Goal: Information Seeking & Learning: Learn about a topic

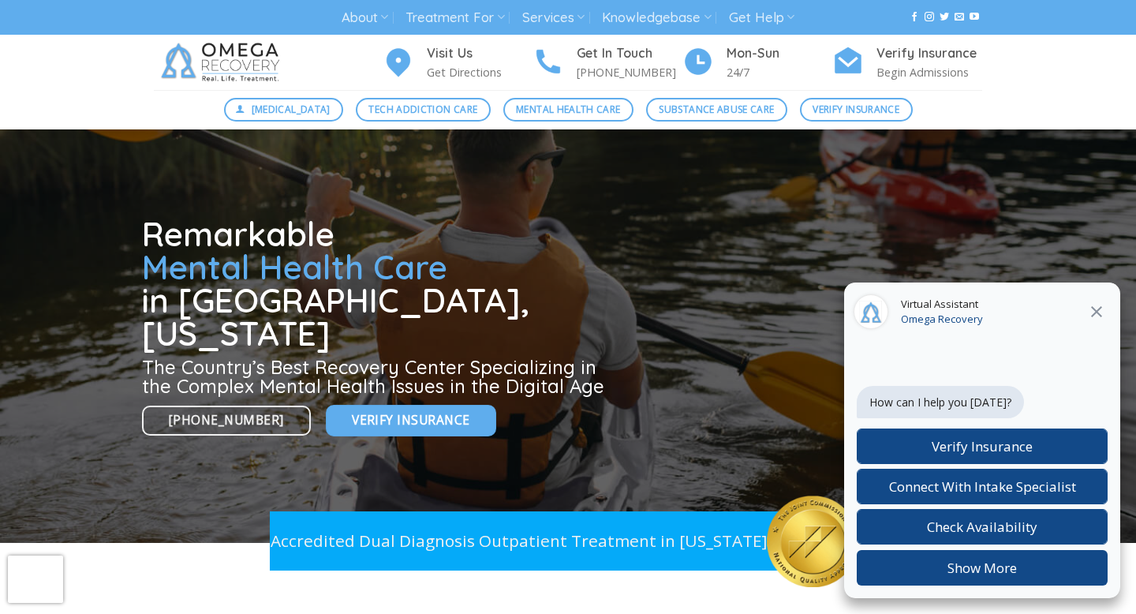
scroll to position [237, 0]
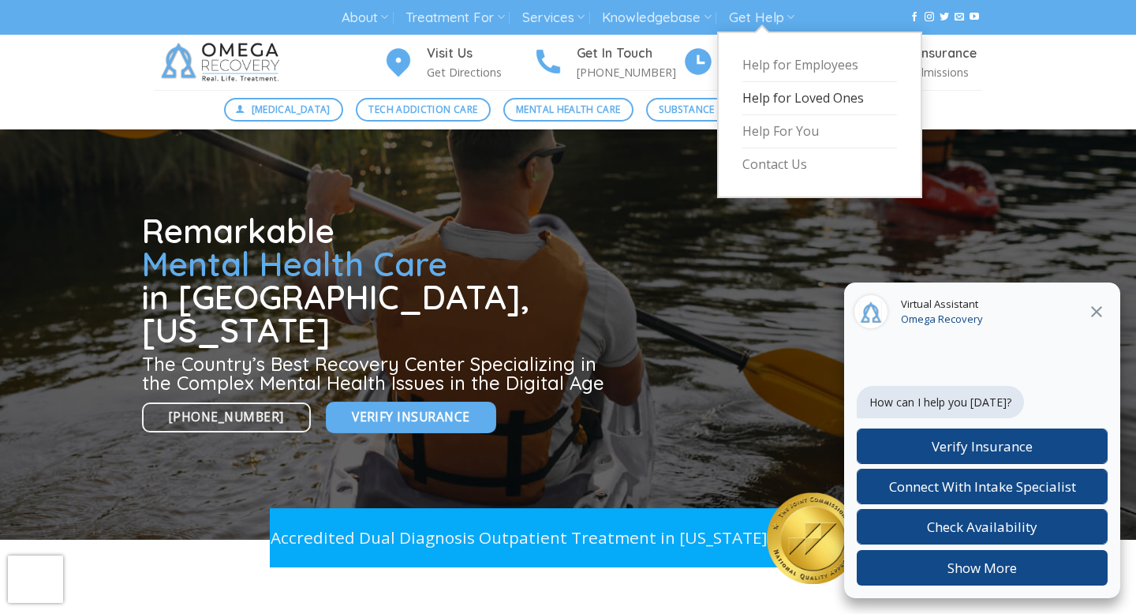
click at [770, 99] on link "Help for Loved Ones" at bounding box center [819, 98] width 155 height 33
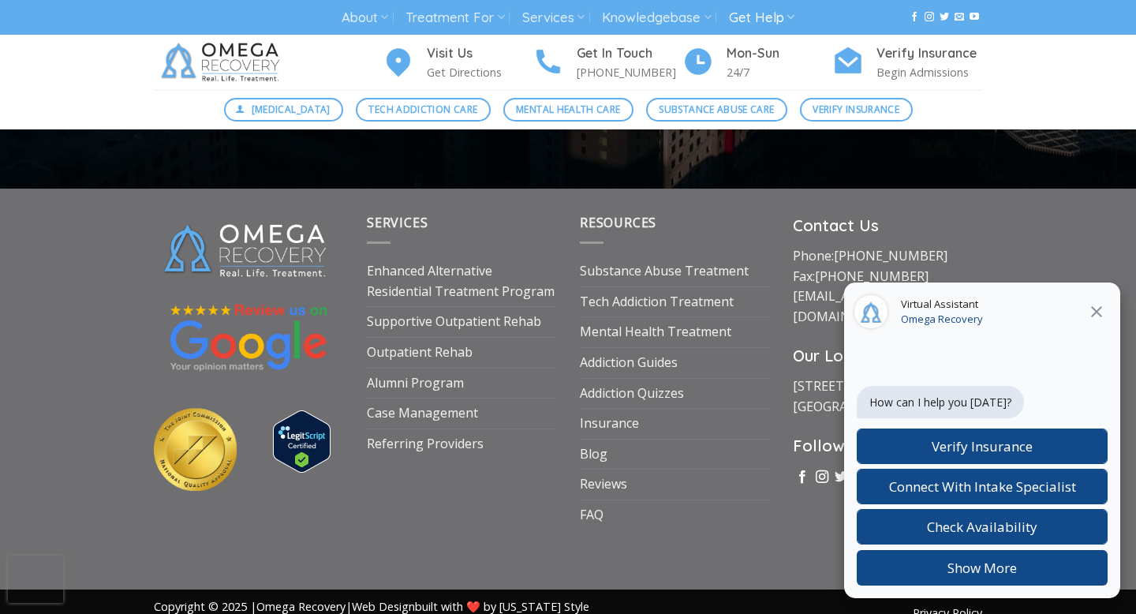
scroll to position [1052, 0]
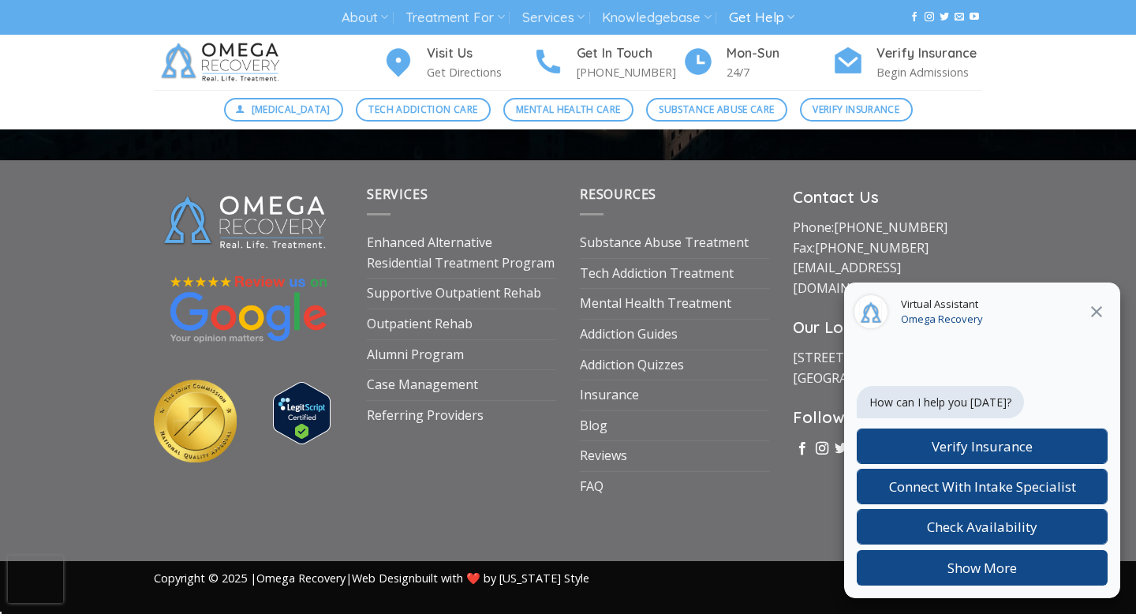
click at [1099, 312] on icon "Close" at bounding box center [1096, 311] width 19 height 19
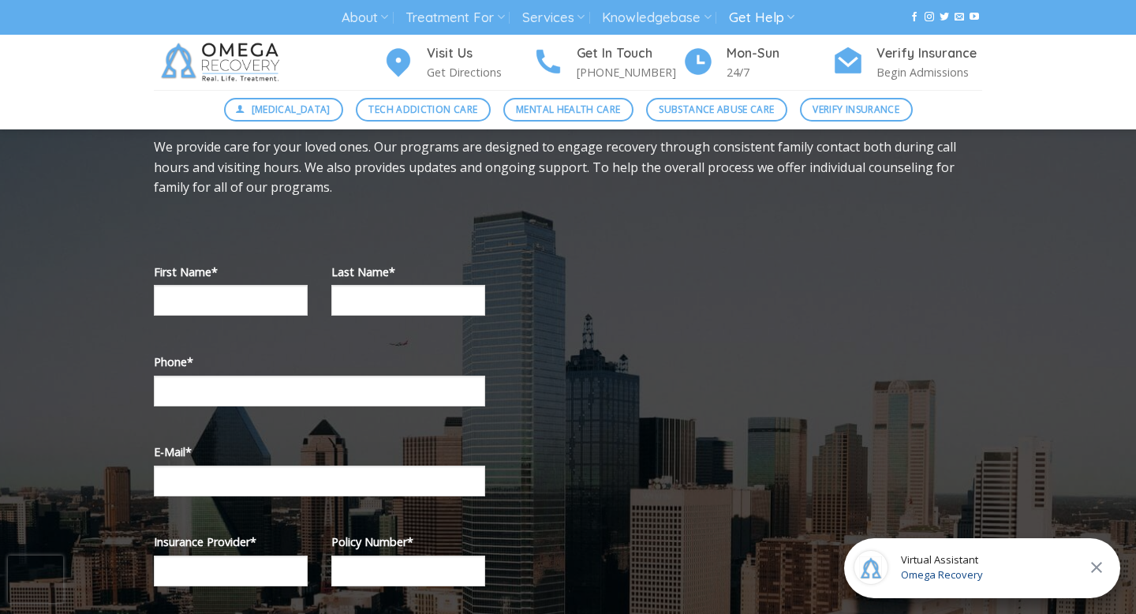
scroll to position [0, 0]
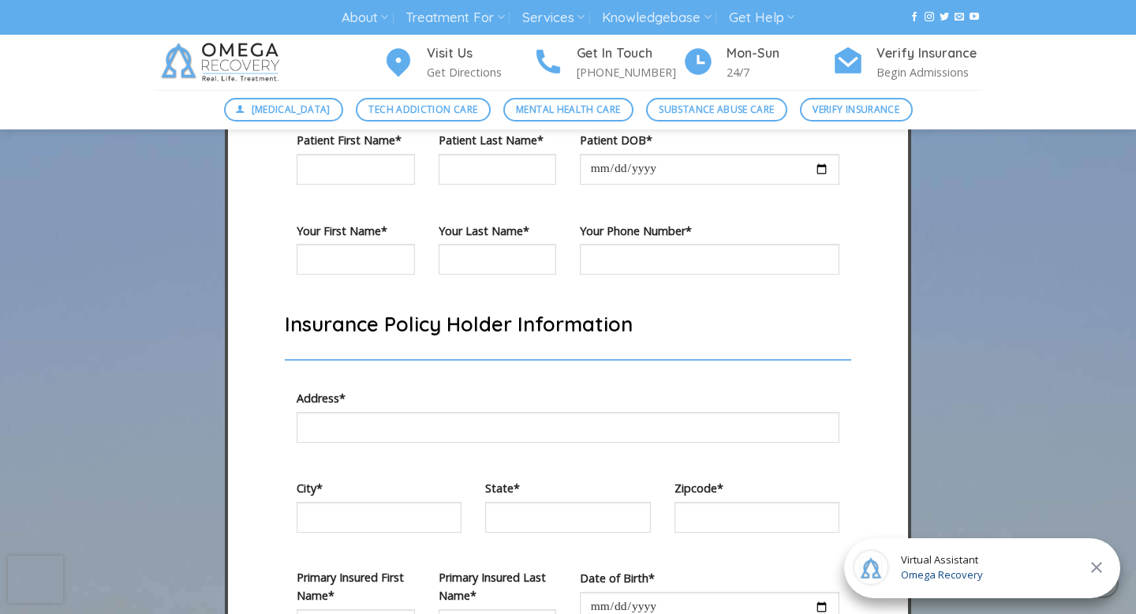
scroll to position [4674, 0]
